Goal: Information Seeking & Learning: Learn about a topic

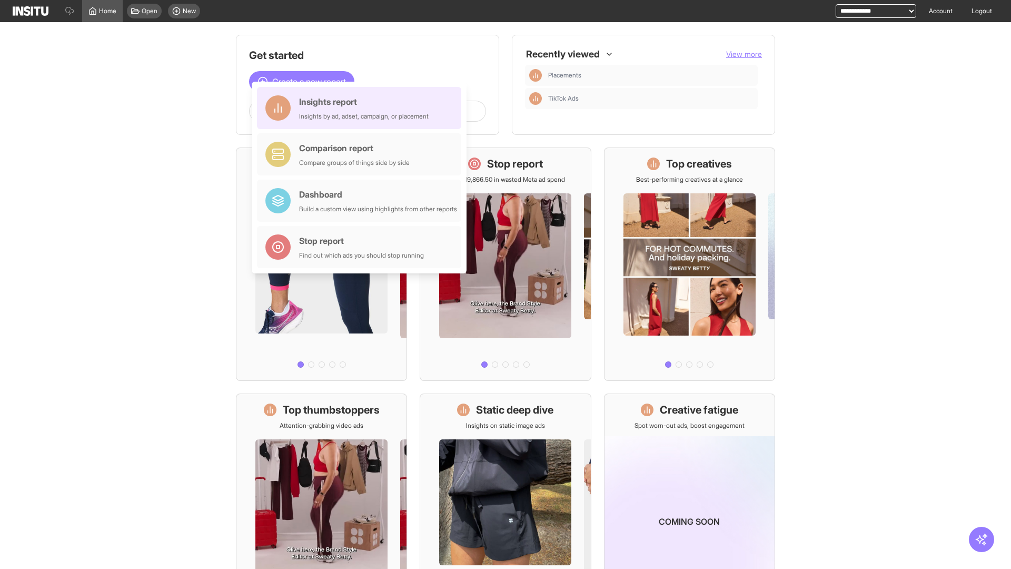
click at [362, 108] on div "Insights report Insights by ad, adset, campaign, or placement" at bounding box center [363, 107] width 129 height 25
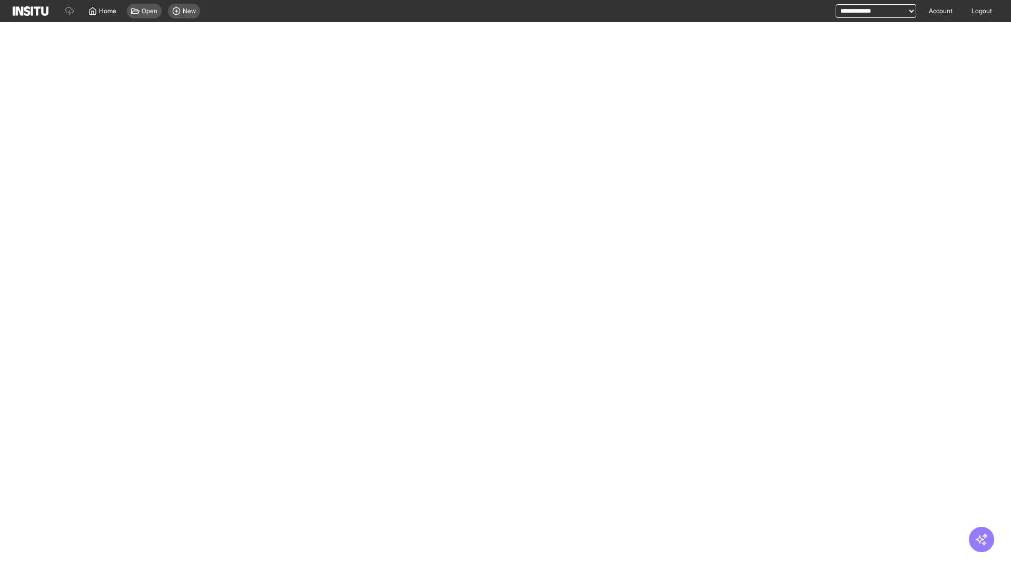
select select "**"
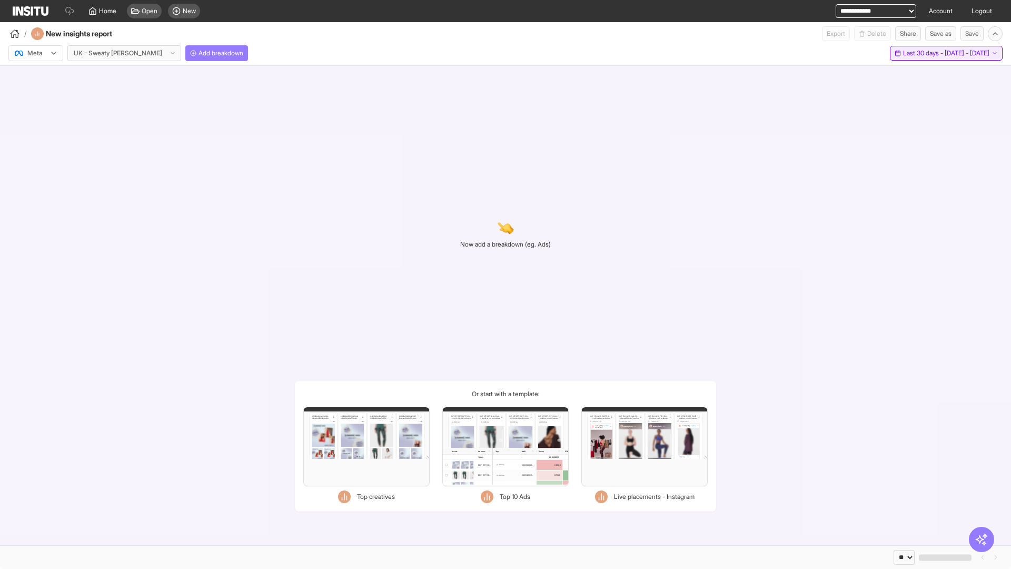
click at [926, 53] on span "Last 30 days - [DATE] - [DATE]" at bounding box center [946, 53] width 86 height 8
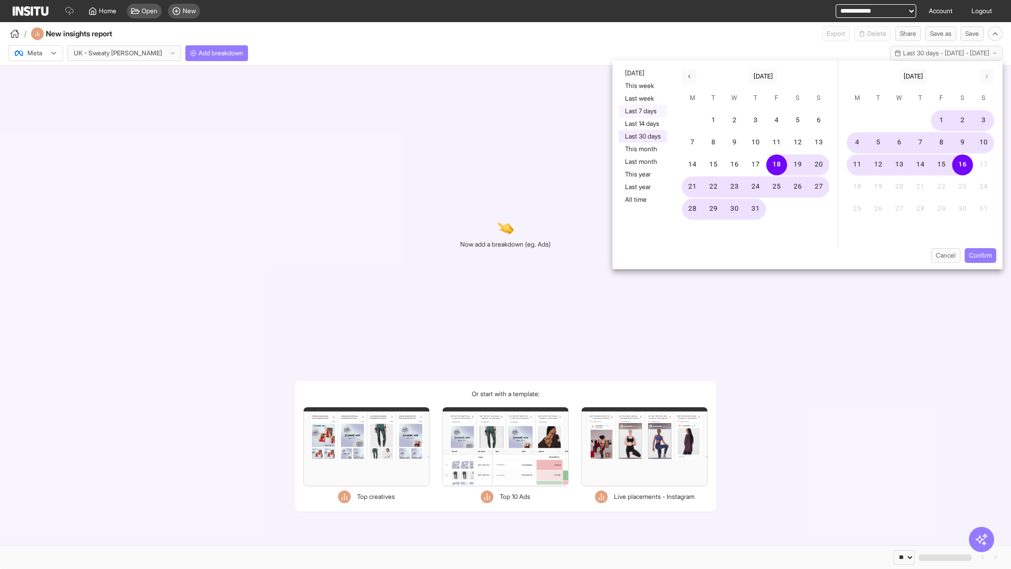
click at [642, 111] on button "Last 7 days" at bounding box center [643, 111] width 48 height 13
